Goal: Information Seeking & Learning: Learn about a topic

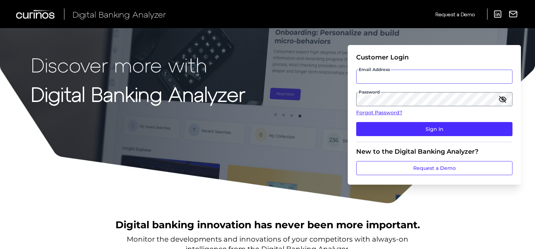
type input "[EMAIL_ADDRESS][DOMAIN_NAME]"
click at [500, 99] on icon "button" at bounding box center [503, 99] width 8 height 8
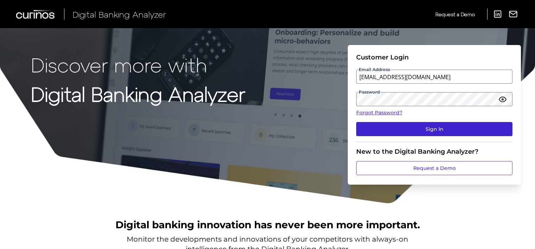
click at [402, 131] on button "Sign In" at bounding box center [434, 129] width 156 height 14
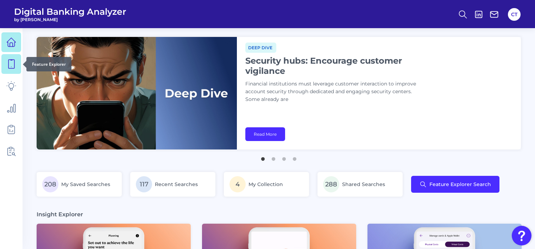
click at [9, 61] on icon at bounding box center [11, 64] width 10 height 10
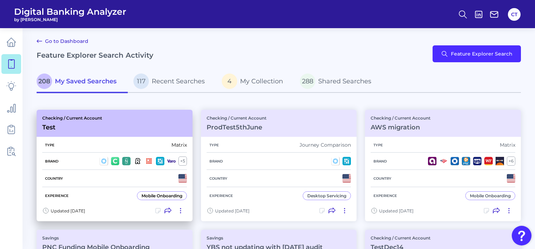
click at [107, 129] on div "Checking / Current Account Test" at bounding box center [115, 123] width 156 height 27
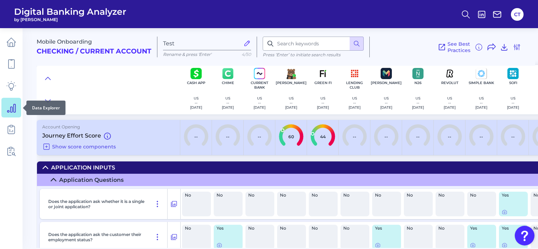
click at [13, 107] on icon at bounding box center [11, 108] width 10 height 10
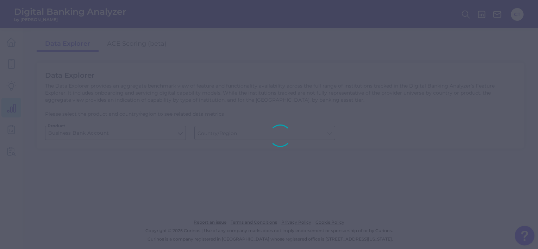
type input "[GEOGRAPHIC_DATA]"
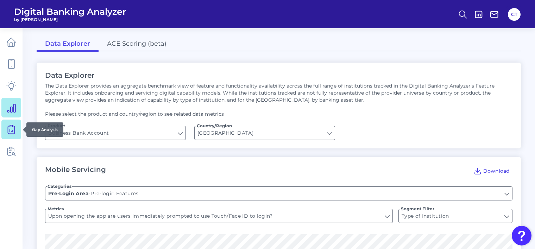
click at [11, 126] on icon at bounding box center [11, 130] width 10 height 10
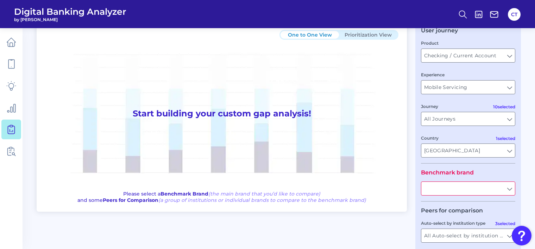
scroll to position [70, 0]
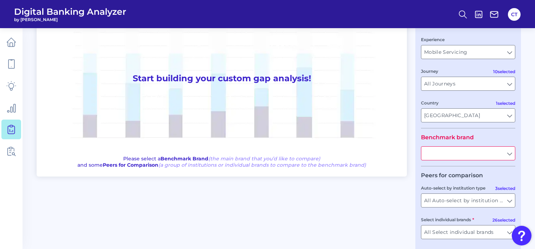
click at [462, 153] on input "text" at bounding box center [469, 153] width 94 height 13
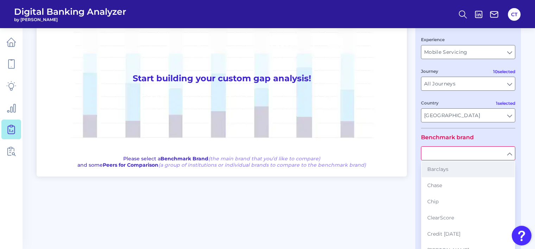
click at [438, 171] on span "Barclays" at bounding box center [438, 169] width 21 height 6
type input "Barclays"
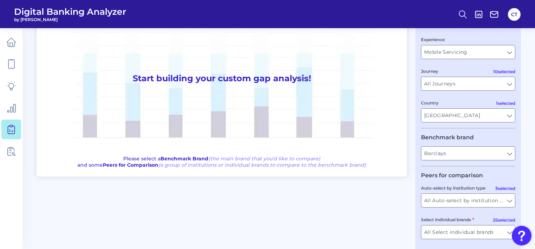
scroll to position [103, 0]
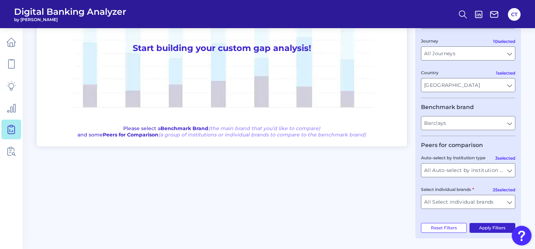
click at [486, 226] on button "Apply Filters" at bounding box center [493, 228] width 46 height 10
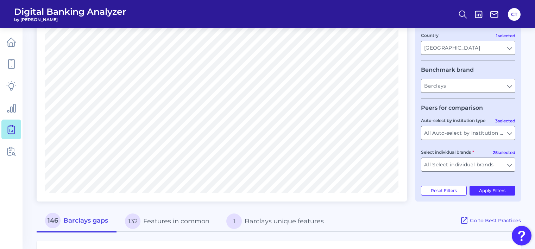
scroll to position [173, 0]
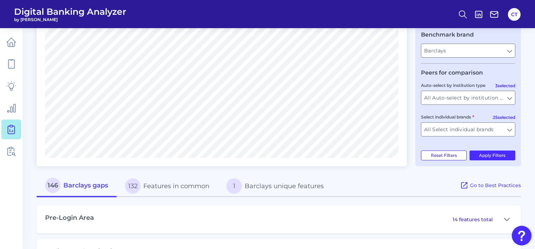
click at [440, 157] on button "Reset Filters" at bounding box center [444, 156] width 46 height 10
type input "All Select individual brands"
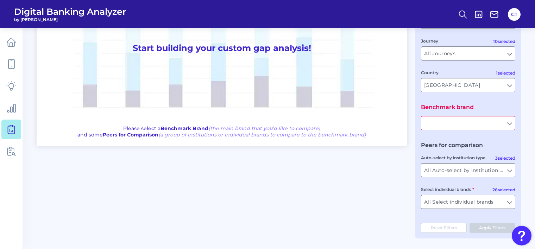
scroll to position [103, 0]
click at [13, 153] on icon at bounding box center [13, 151] width 6 height 9
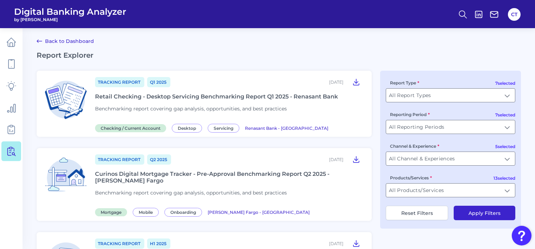
scroll to position [70, 0]
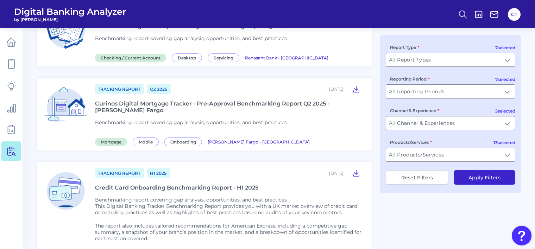
click at [475, 178] on button "Apply Filters" at bounding box center [485, 177] width 62 height 14
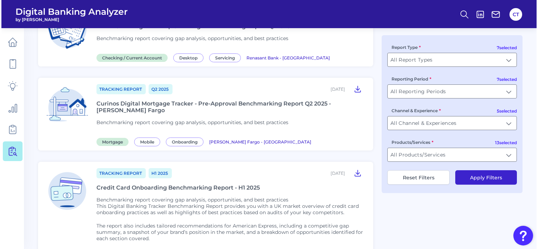
scroll to position [0, 0]
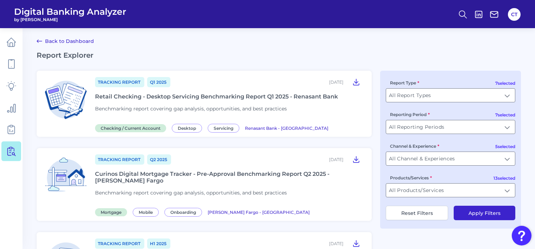
click at [189, 96] on div "Retail Checking - Desktop Servicing Benchmarking Report Q1 2025 - Renasant Bank" at bounding box center [216, 96] width 243 height 7
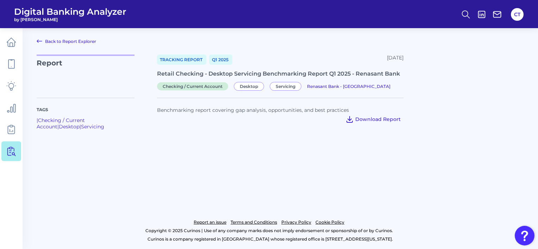
click at [353, 119] on icon at bounding box center [350, 119] width 8 height 8
click at [251, 144] on main "Back to Report Explorer Report Tracking Report Q1 [DATE], 2025 Retail Checking …" at bounding box center [269, 124] width 538 height 249
click at [8, 64] on icon at bounding box center [11, 64] width 6 height 9
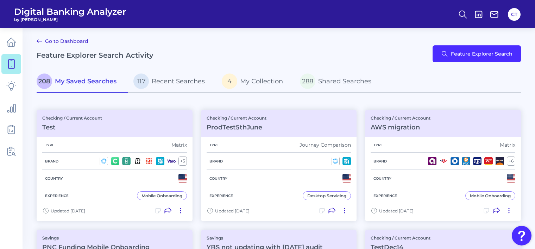
click at [68, 43] on link "Go to Dashboard" at bounding box center [63, 41] width 52 height 8
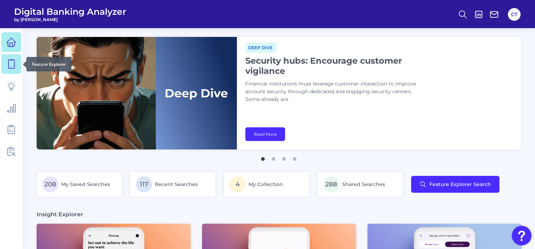
click at [6, 65] on icon at bounding box center [11, 64] width 10 height 10
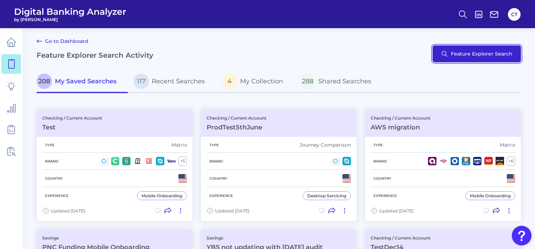
click at [497, 52] on button "Feature Explorer Search" at bounding box center [477, 53] width 88 height 17
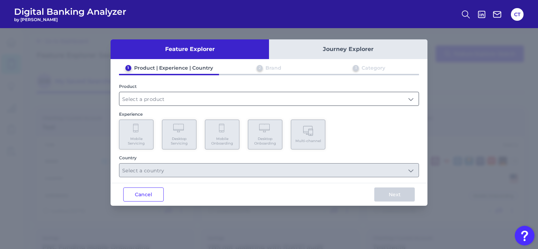
click at [211, 103] on input "text" at bounding box center [268, 98] width 299 height 13
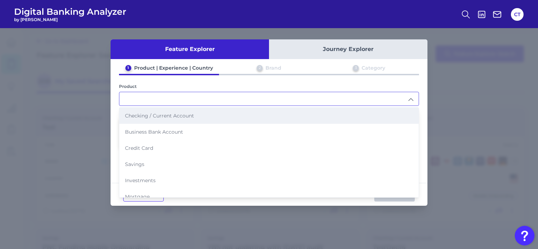
click at [192, 116] on span "Checking / Current Account" at bounding box center [159, 116] width 69 height 6
type input "Checking / Current Account"
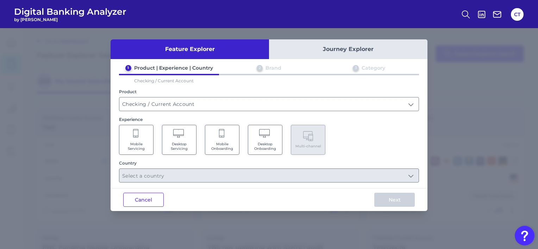
click at [227, 145] on span "Mobile Onboarding" at bounding box center [222, 146] width 27 height 9
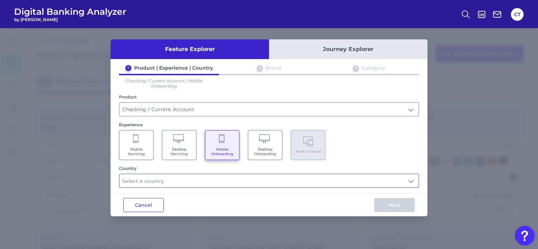
click at [229, 177] on input "text" at bounding box center [268, 180] width 299 height 13
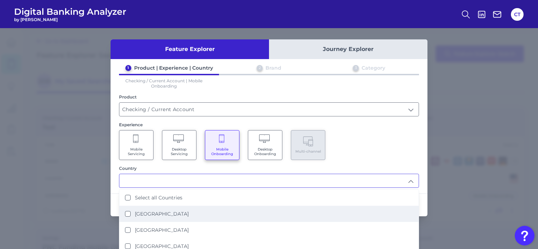
click at [147, 213] on label "[GEOGRAPHIC_DATA]" at bounding box center [162, 214] width 54 height 6
type input "[GEOGRAPHIC_DATA]"
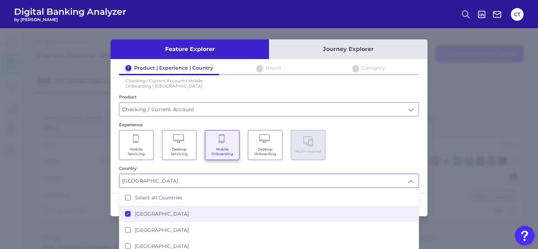
click at [406, 145] on div "Mobile Servicing Desktop Servicing Mobile Onboarding Desktop Onboarding Multi-c…" at bounding box center [269, 145] width 300 height 30
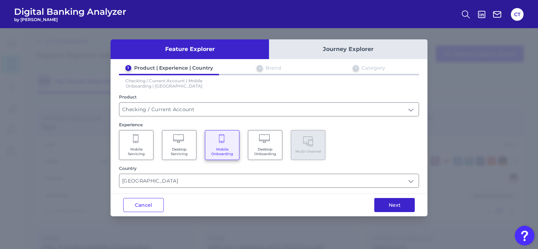
click at [393, 203] on button "Next" at bounding box center [394, 205] width 41 height 14
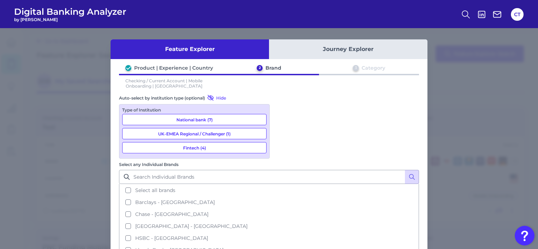
click at [195, 148] on button "Fintech (4)" at bounding box center [194, 147] width 144 height 11
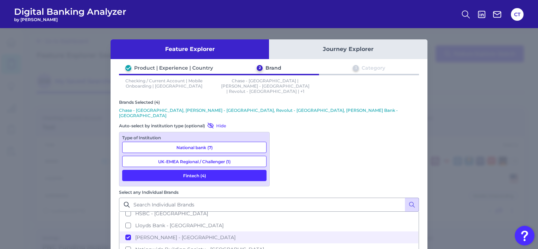
scroll to position [24, 0]
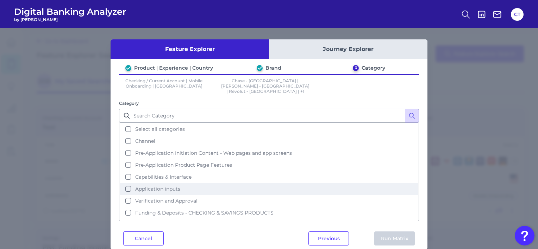
click at [168, 186] on span "Application inputs" at bounding box center [157, 189] width 45 height 6
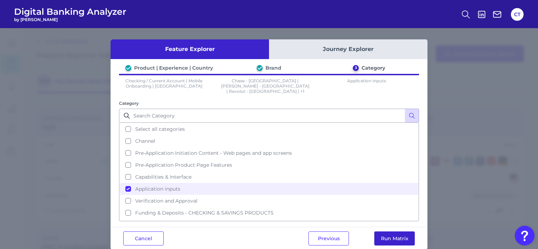
click at [398, 237] on button "Run Matrix" at bounding box center [394, 239] width 41 height 14
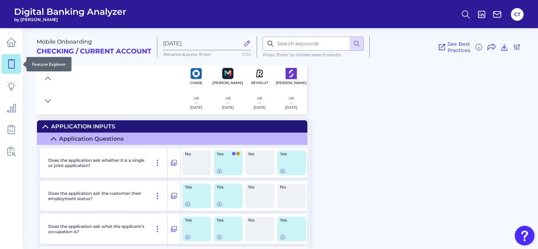
click at [15, 64] on icon at bounding box center [11, 64] width 10 height 10
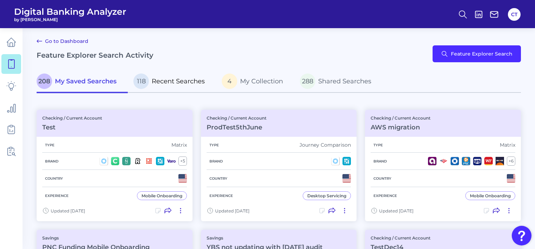
click at [183, 81] on span "Recent Searches" at bounding box center [178, 81] width 53 height 8
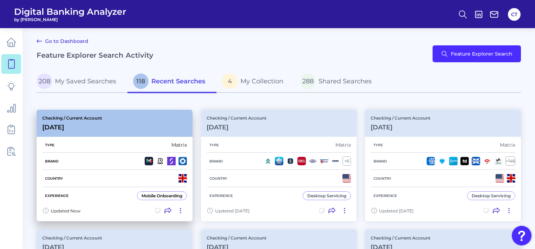
click at [180, 212] on icon at bounding box center [180, 210] width 7 height 7
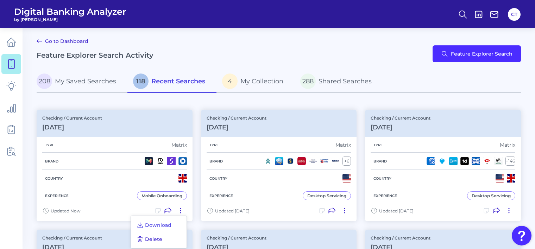
click at [151, 237] on span "Delete" at bounding box center [153, 239] width 17 height 6
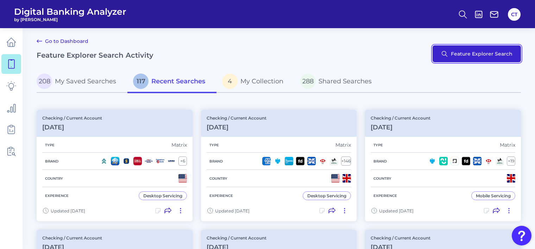
click at [469, 50] on button "Feature Explorer Search" at bounding box center [477, 53] width 88 height 17
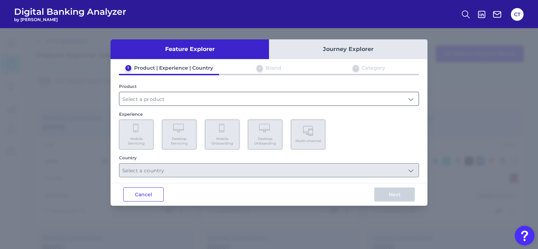
click at [173, 99] on input "text" at bounding box center [268, 98] width 299 height 13
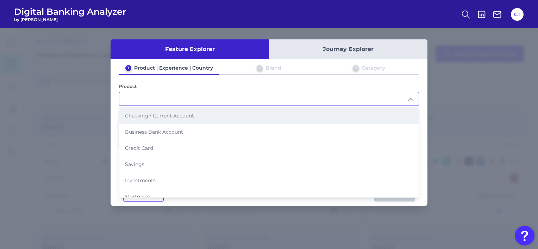
click at [162, 116] on span "Checking / Current Account" at bounding box center [159, 116] width 69 height 6
type input "Checking / Current Account"
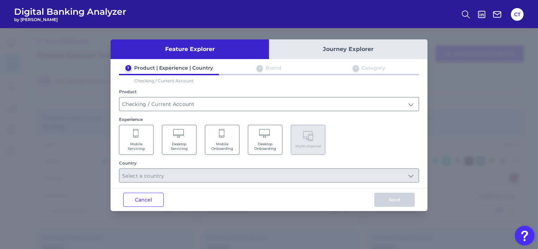
click at [225, 146] on span "Mobile Onboarding" at bounding box center [222, 146] width 27 height 9
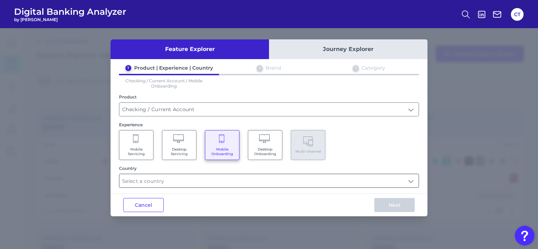
click at [214, 184] on input "text" at bounding box center [268, 180] width 299 height 13
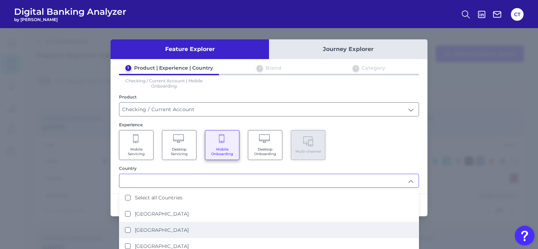
click at [151, 228] on label "[GEOGRAPHIC_DATA]" at bounding box center [162, 230] width 54 height 6
type input "[GEOGRAPHIC_DATA]"
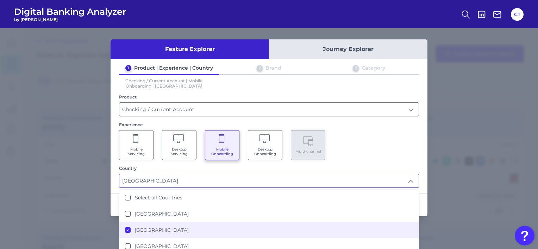
click at [349, 145] on div "Mobile Servicing Desktop Servicing Mobile Onboarding Desktop Onboarding Multi-c…" at bounding box center [269, 145] width 300 height 30
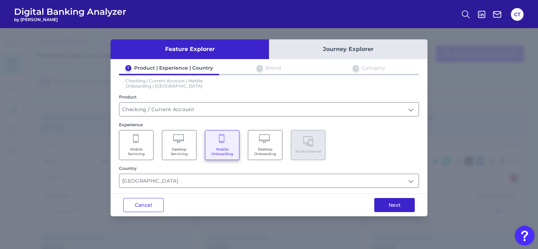
click at [392, 201] on button "Next" at bounding box center [394, 205] width 41 height 14
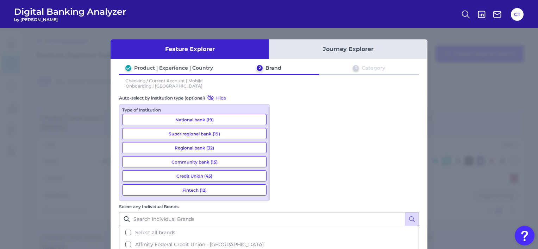
click at [185, 190] on button "Fintech (12)" at bounding box center [194, 190] width 144 height 11
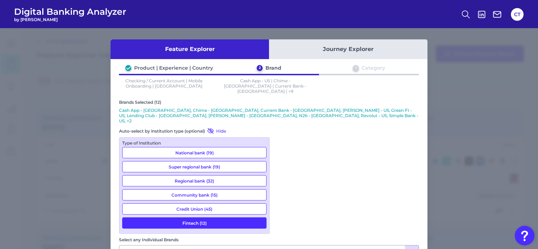
scroll to position [29, 0]
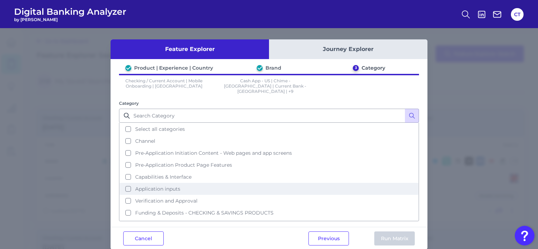
click at [177, 186] on span "Application inputs" at bounding box center [157, 189] width 45 height 6
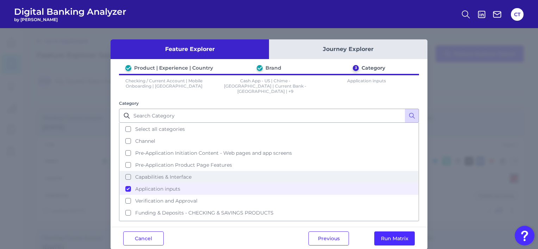
click at [184, 174] on span "Capabilities & Interface" at bounding box center [163, 177] width 56 height 6
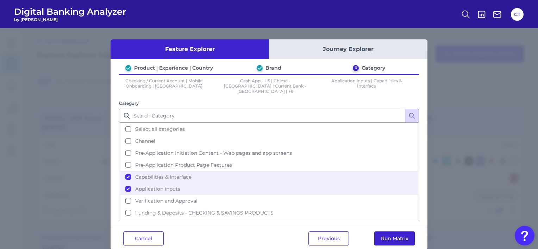
click at [391, 235] on button "Run Matrix" at bounding box center [394, 239] width 41 height 14
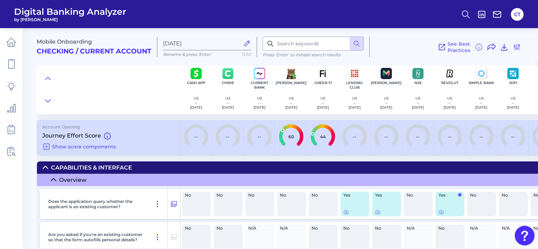
click at [245, 43] on icon at bounding box center [247, 43] width 8 height 8
click at [240, 43] on input "[DATE]" at bounding box center [201, 43] width 77 height 7
type input "Prod Test18"
click at [488, 47] on icon at bounding box center [492, 47] width 8 height 6
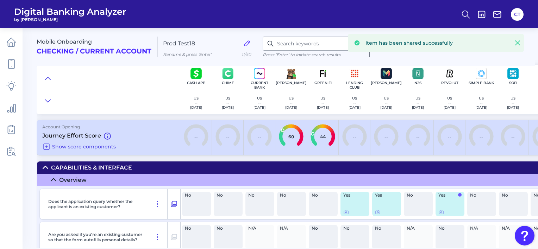
click at [518, 41] on icon at bounding box center [517, 42] width 7 height 7
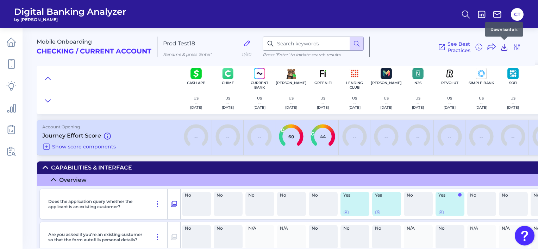
click at [503, 46] on icon at bounding box center [504, 47] width 8 height 8
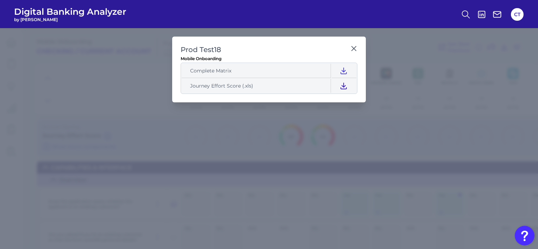
click at [342, 85] on icon at bounding box center [344, 86] width 8 height 8
click at [343, 73] on icon at bounding box center [344, 71] width 8 height 8
click at [351, 46] on icon at bounding box center [353, 48] width 7 height 7
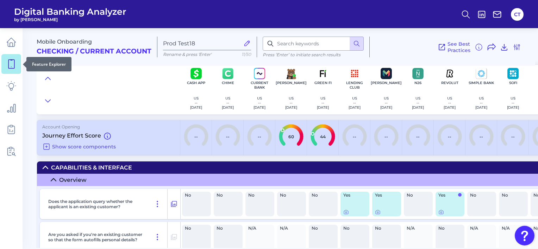
click at [13, 69] on link at bounding box center [11, 64] width 20 height 20
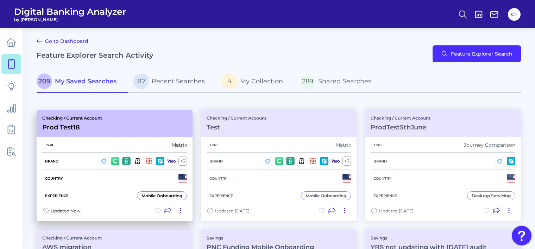
click at [159, 210] on icon at bounding box center [158, 210] width 7 height 7
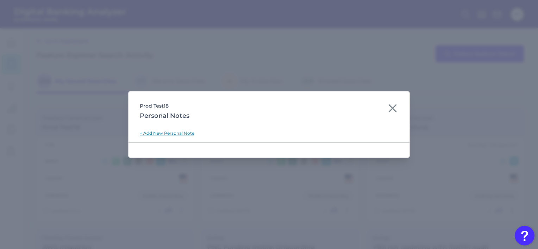
click at [180, 134] on link "+ Add New Personal Note" at bounding box center [167, 133] width 55 height 5
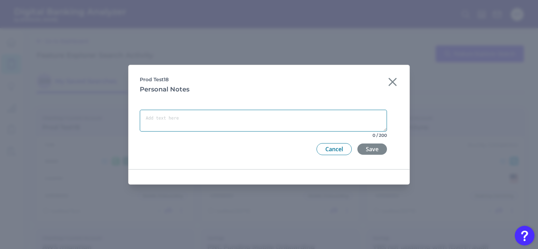
click at [229, 120] on textarea at bounding box center [263, 121] width 247 height 22
type textarea "Test"
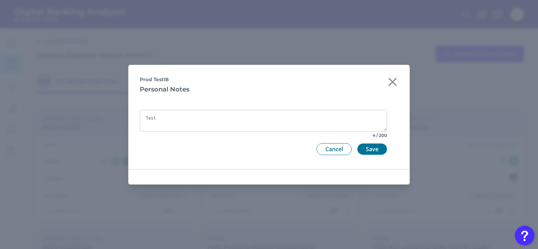
click at [379, 155] on div "Test 4 / 200 Cancel Save" at bounding box center [263, 133] width 247 height 62
click at [376, 151] on button "Save" at bounding box center [372, 149] width 30 height 11
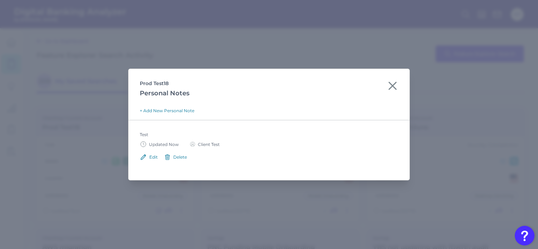
click at [148, 156] on button "Edit" at bounding box center [149, 157] width 18 height 7
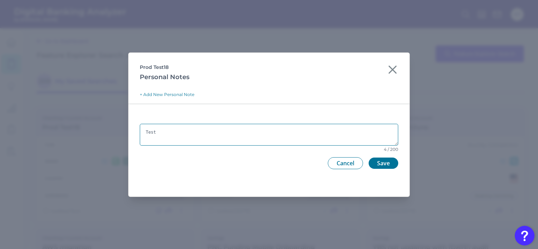
click at [191, 131] on textarea "Test" at bounding box center [269, 135] width 259 height 22
type textarea "[PERSON_NAME]"
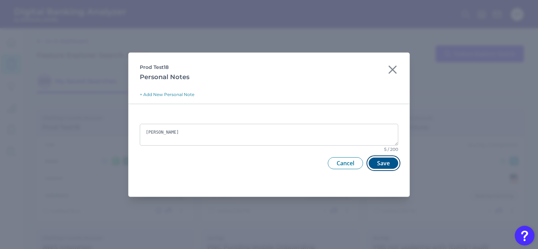
click at [378, 162] on button "Save" at bounding box center [384, 163] width 30 height 11
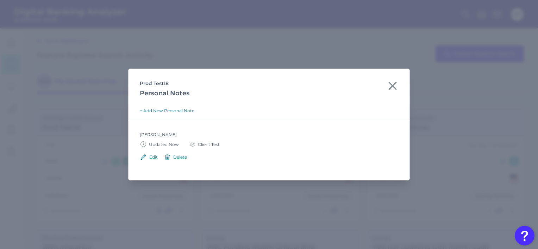
click at [180, 159] on div "Delete" at bounding box center [180, 157] width 14 height 5
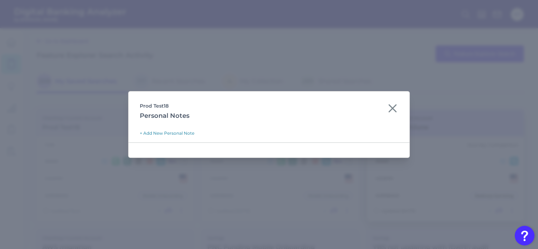
click at [392, 110] on icon at bounding box center [392, 108] width 7 height 7
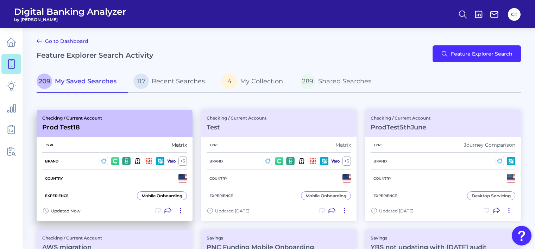
click at [179, 209] on icon at bounding box center [180, 210] width 7 height 7
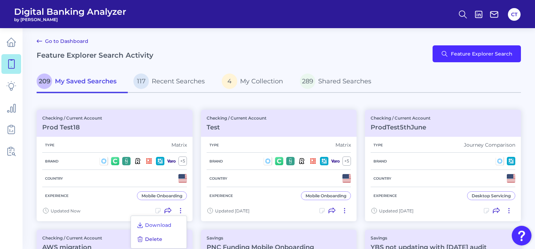
click at [153, 238] on span "Delete" at bounding box center [153, 239] width 17 height 6
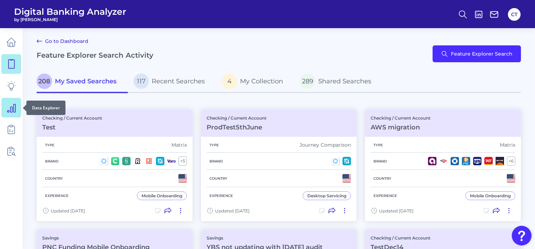
click at [14, 111] on icon at bounding box center [11, 108] width 8 height 8
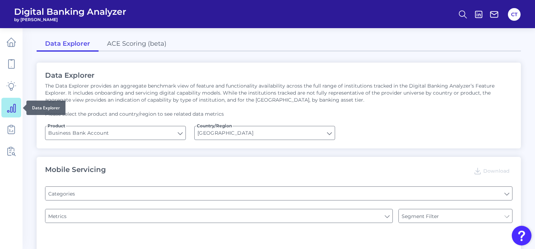
type input "Type of Institution"
type input "Login"
type input "Channel"
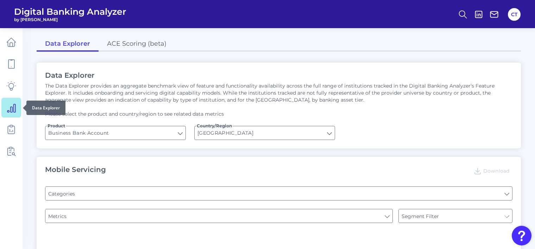
type input "Pre-login Features"
type input "Does it offer third-party single sign on?"
type input "Can you apply for the PRODUCT as a new to brand customer on ANY digital channel?"
type input "Upon opening the app are users immediately prompted to use Touch/Face ID to log…"
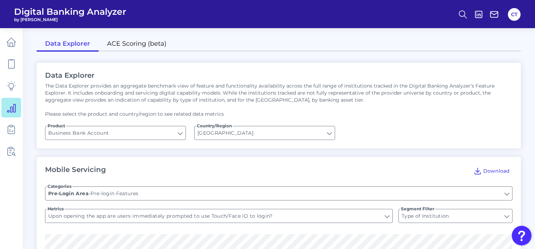
click at [126, 37] on link "ACE Scoring (beta)" at bounding box center [137, 44] width 76 height 15
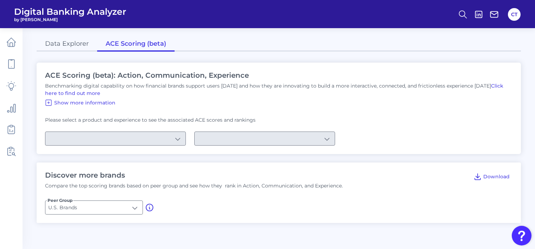
type input "Checking / Current Account"
type input "Mobile Servicing"
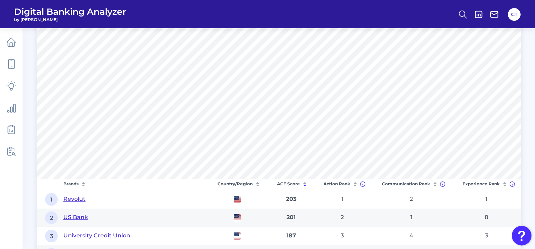
scroll to position [176, 0]
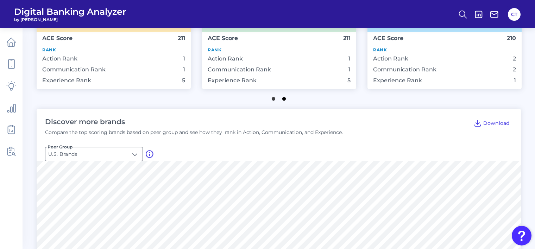
click at [285, 101] on button "2" at bounding box center [284, 97] width 7 height 7
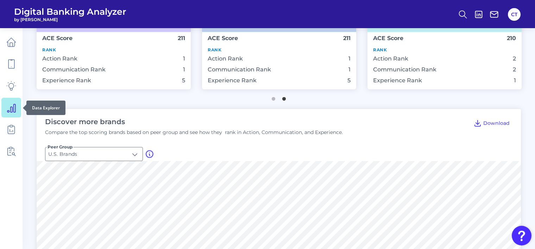
click at [12, 107] on icon at bounding box center [11, 108] width 8 height 8
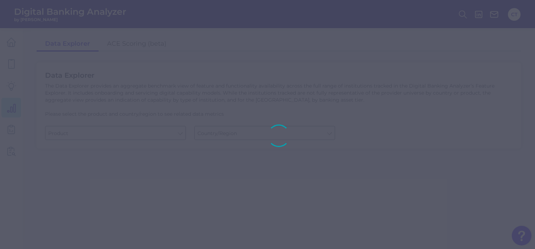
type input "Business Bank Account"
type input "[GEOGRAPHIC_DATA]"
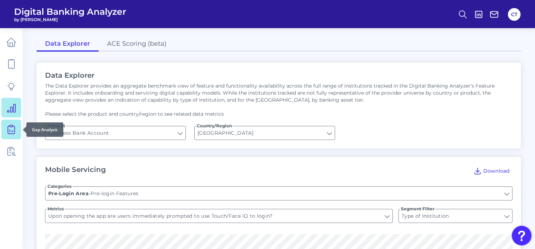
click at [10, 138] on link at bounding box center [11, 130] width 20 height 20
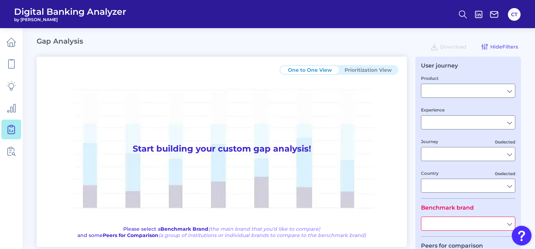
type input "Checking / Current Account"
type input "Mobile Servicing"
type input "Pre-Login Area, New Customer Onboarding, Login & Authentication, Accounts and t…"
type input "[GEOGRAPHIC_DATA]"
type input "All Select individual brands"
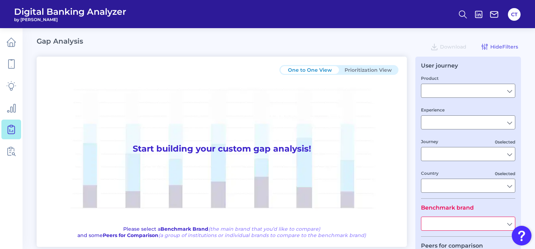
type input "All Journeys"
click at [442, 226] on input "text" at bounding box center [469, 223] width 94 height 13
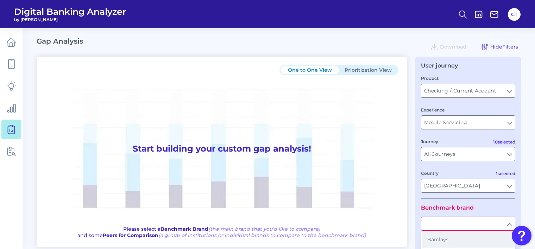
click at [433, 242] on span "Barclays" at bounding box center [438, 240] width 21 height 6
type input "Barclays"
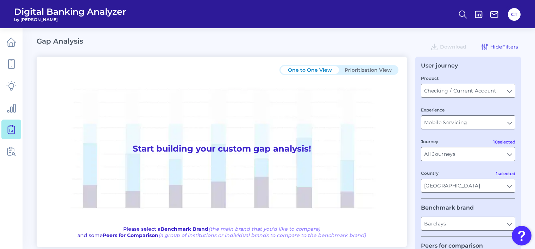
scroll to position [103, 0]
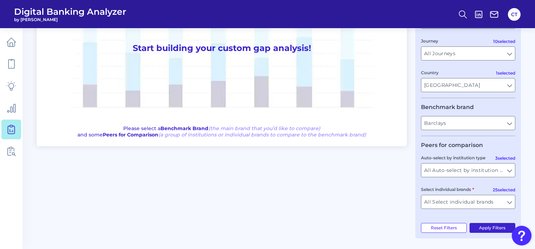
click at [482, 229] on button "Apply Filters" at bounding box center [493, 228] width 46 height 10
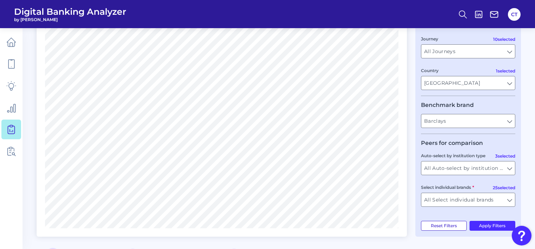
click at [452, 230] on button "Reset Filters" at bounding box center [444, 226] width 46 height 10
type input "All Select individual brands"
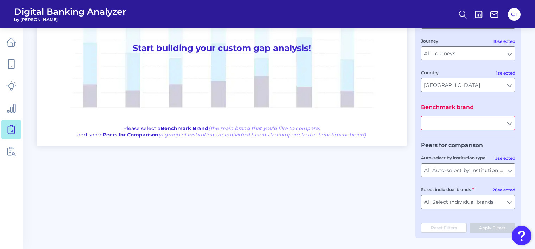
click at [472, 125] on input "text" at bounding box center [469, 123] width 94 height 13
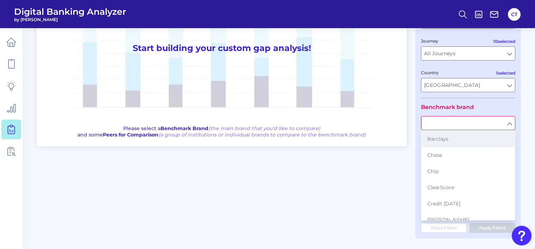
click at [445, 142] on button "Barclays" at bounding box center [468, 139] width 93 height 16
type input "Barclays"
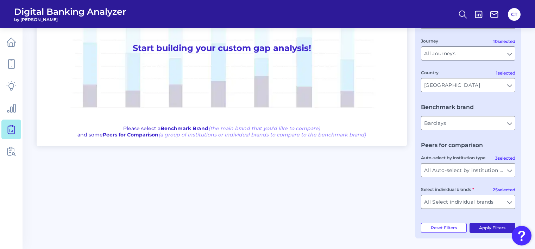
click at [489, 231] on button "Apply Filters" at bounding box center [493, 228] width 46 height 10
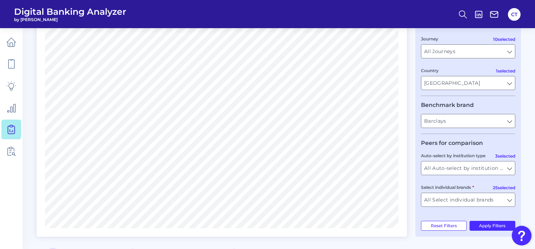
scroll to position [0, 0]
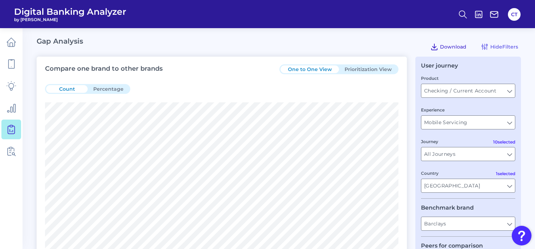
click at [437, 43] on icon at bounding box center [434, 47] width 8 height 8
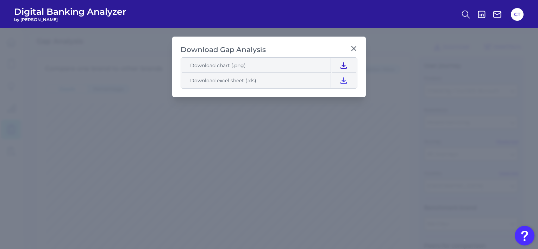
click at [345, 65] on icon at bounding box center [344, 65] width 8 height 8
click at [343, 82] on icon at bounding box center [344, 80] width 8 height 8
click at [353, 49] on icon at bounding box center [353, 48] width 7 height 7
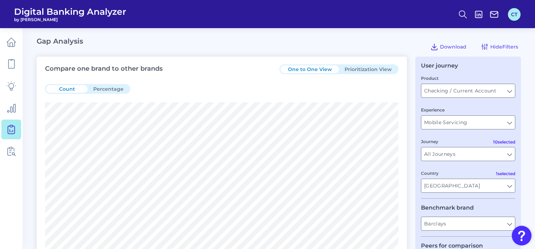
click at [518, 15] on button "CT" at bounding box center [514, 14] width 13 height 13
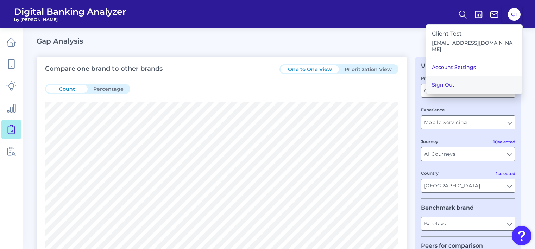
click at [468, 82] on button "Sign Out" at bounding box center [475, 85] width 96 height 18
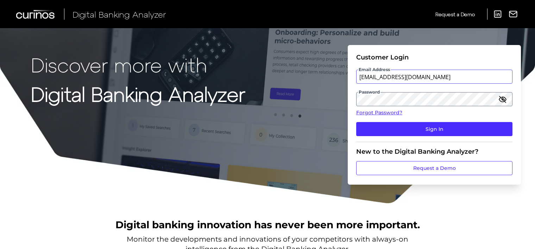
drag, startPoint x: 449, startPoint y: 74, endPoint x: 359, endPoint y: 73, distance: 90.2
click at [359, 73] on input "[EMAIL_ADDRESS][DOMAIN_NAME]" at bounding box center [434, 77] width 156 height 14
type input "[EMAIL_ADDRESS][DOMAIN_NAME]"
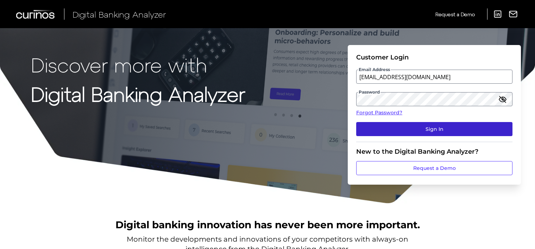
click at [416, 132] on button "Sign In" at bounding box center [434, 129] width 156 height 14
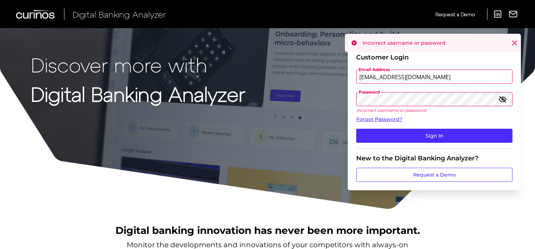
click at [504, 98] on icon "button" at bounding box center [503, 99] width 8 height 8
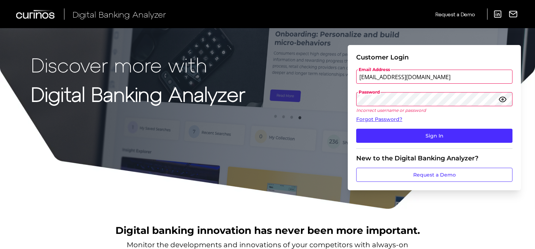
click at [496, 113] on p "Incorrect username or password" at bounding box center [434, 110] width 156 height 5
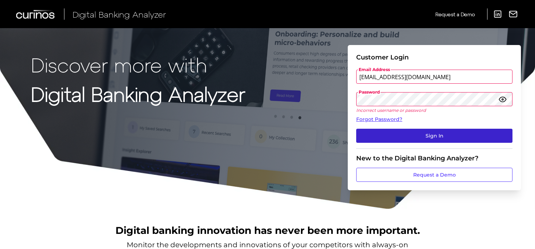
click at [434, 136] on button "Sign In" at bounding box center [434, 136] width 156 height 14
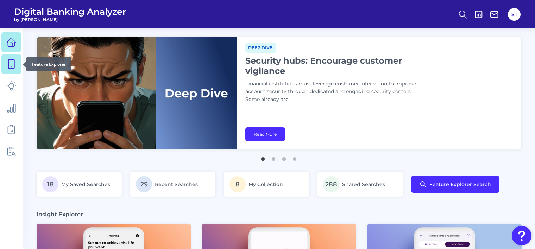
click at [10, 64] on icon at bounding box center [11, 64] width 10 height 10
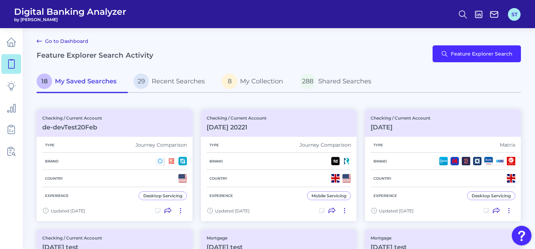
click at [512, 14] on button "ST" at bounding box center [514, 14] width 13 height 13
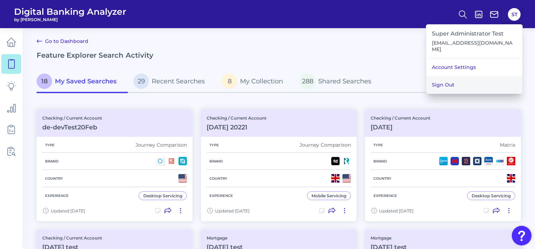
click at [461, 77] on button "Sign Out" at bounding box center [475, 85] width 96 height 18
